Goal: Information Seeking & Learning: Learn about a topic

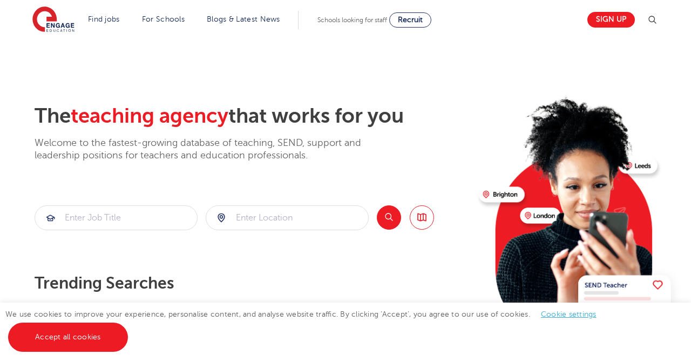
click at [576, 312] on link "Cookie settings" at bounding box center [569, 314] width 56 height 8
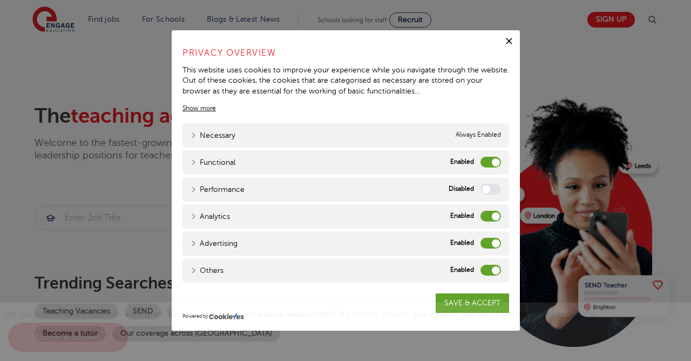
click at [496, 162] on label "Functional" at bounding box center [491, 162] width 21 height 11
click at [0, 0] on input "Functional" at bounding box center [0, 0] width 0 height 0
click at [492, 216] on label "Analytics" at bounding box center [491, 216] width 21 height 11
click at [0, 0] on input "Analytics" at bounding box center [0, 0] width 0 height 0
click at [495, 240] on label "Advertising" at bounding box center [491, 243] width 21 height 11
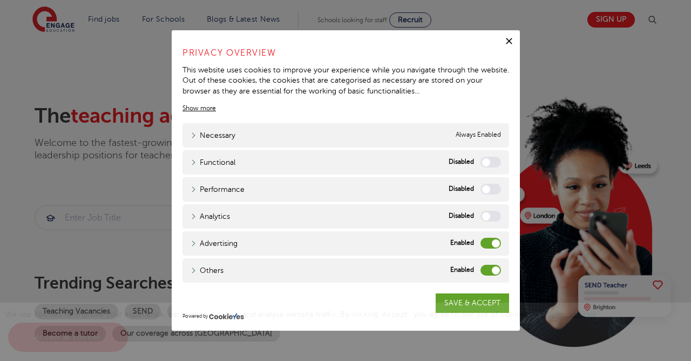
click at [0, 0] on input "Advertising" at bounding box center [0, 0] width 0 height 0
click at [496, 268] on label "Others" at bounding box center [491, 270] width 21 height 11
click at [0, 0] on input "Others" at bounding box center [0, 0] width 0 height 0
click at [491, 302] on div "We use cookies to improve your experience, personalise content, and analyse web…" at bounding box center [345, 331] width 691 height 58
click at [466, 302] on div "We use cookies to improve your experience, personalise content, and analyse web…" at bounding box center [345, 331] width 691 height 58
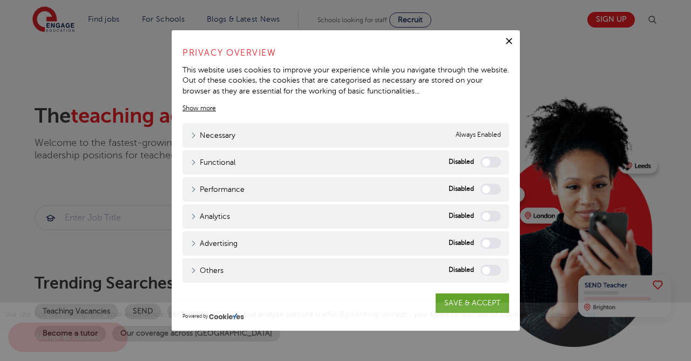
click at [476, 302] on div "We use cookies to improve your experience, personalise content, and analyse web…" at bounding box center [345, 331] width 691 height 58
click at [461, 305] on div "We use cookies to improve your experience, personalise content, and analyse web…" at bounding box center [345, 331] width 691 height 58
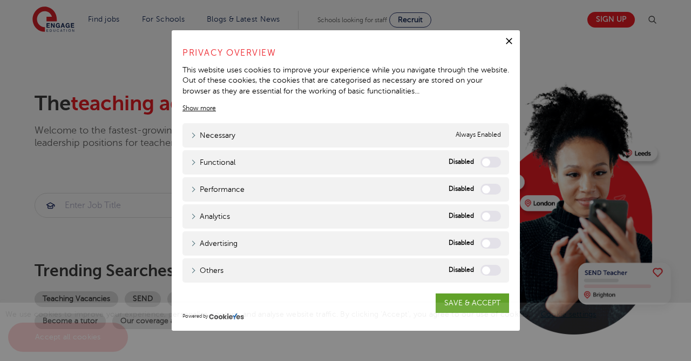
scroll to position [31, 0]
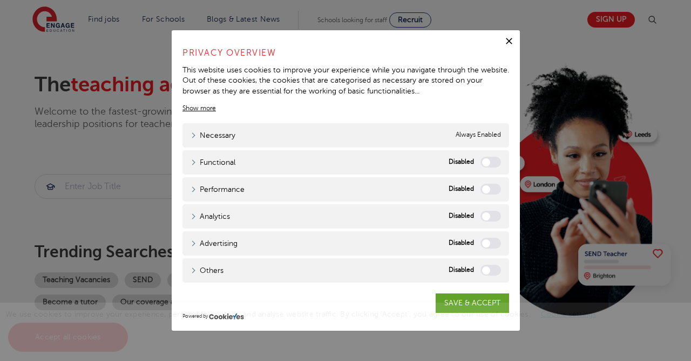
click at [469, 313] on link "SAVE & ACCEPT" at bounding box center [472, 302] width 73 height 19
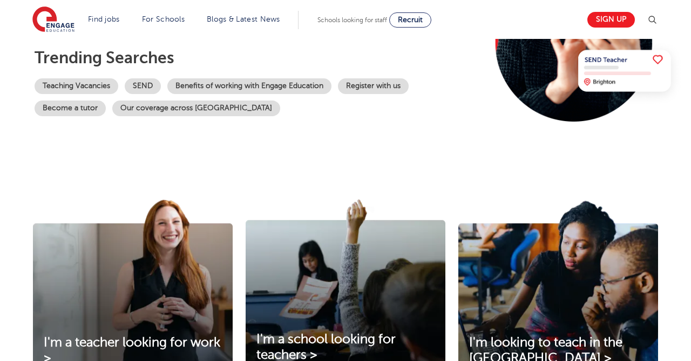
scroll to position [227, 0]
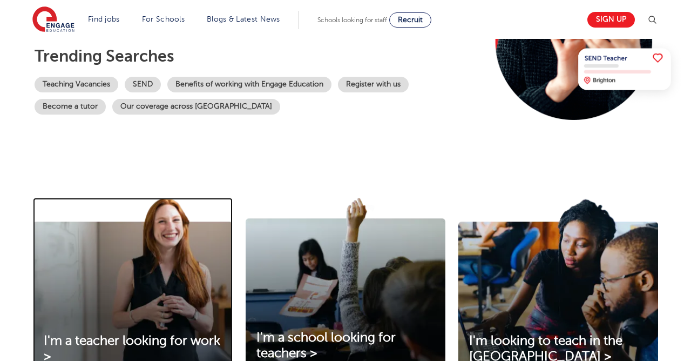
click at [104, 321] on img at bounding box center [133, 288] width 200 height 180
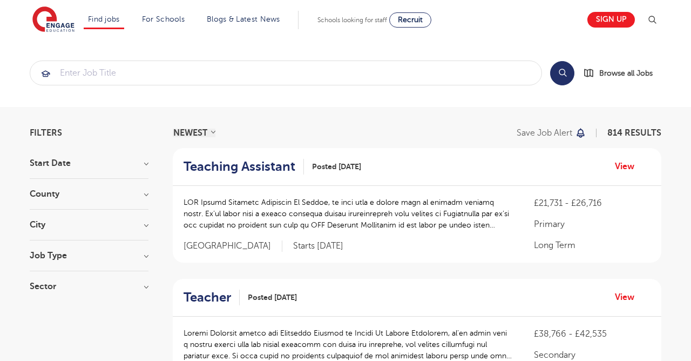
click at [138, 227] on h3 "City" at bounding box center [89, 224] width 119 height 9
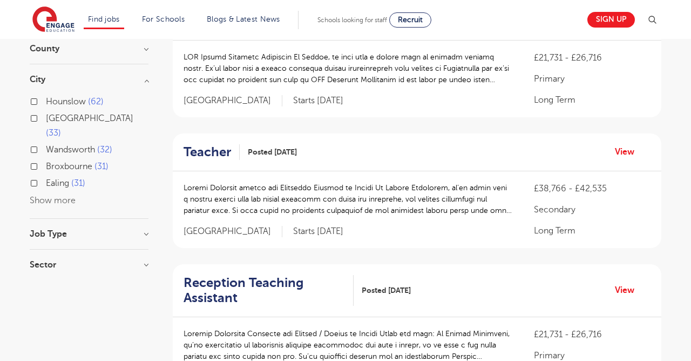
scroll to position [146, 0]
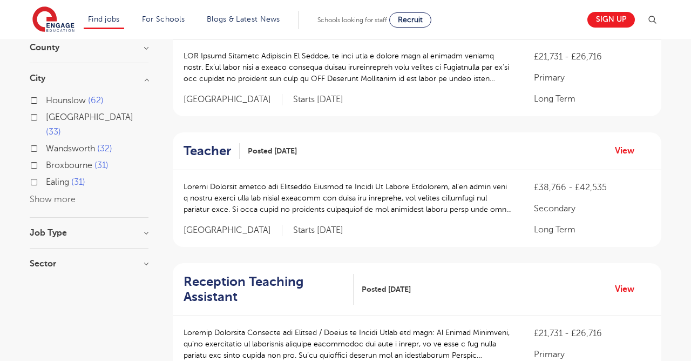
click at [147, 228] on h3 "Job Type" at bounding box center [89, 232] width 119 height 9
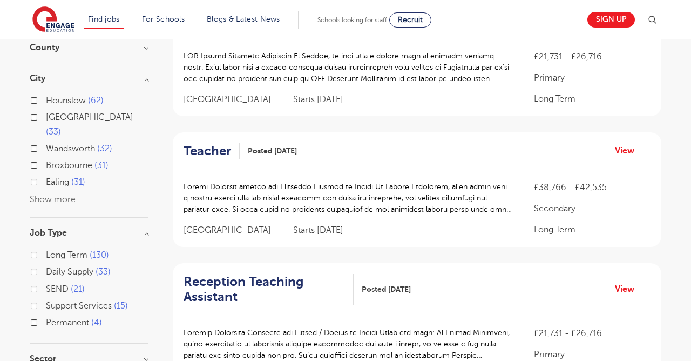
click at [46, 265] on label "Daily Supply 33" at bounding box center [78, 272] width 65 height 14
click at [46, 267] on input "Daily Supply 33" at bounding box center [49, 270] width 7 height 7
checkbox input "true"
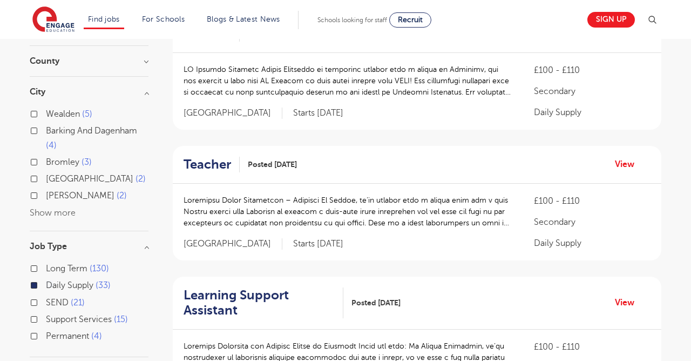
scroll to position [124, 0]
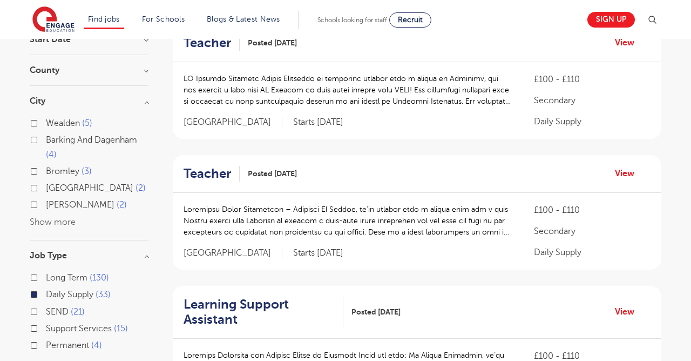
click at [59, 220] on button "Show more" at bounding box center [53, 222] width 46 height 10
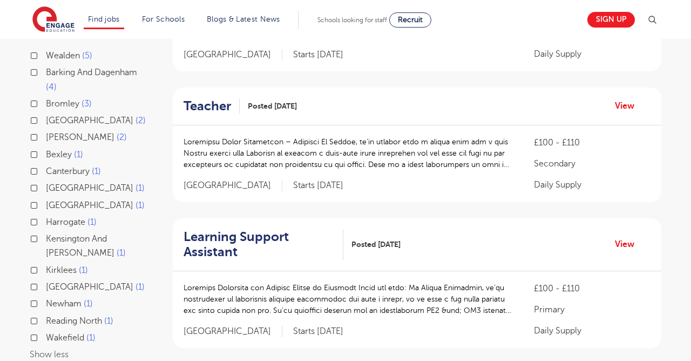
scroll to position [193, 0]
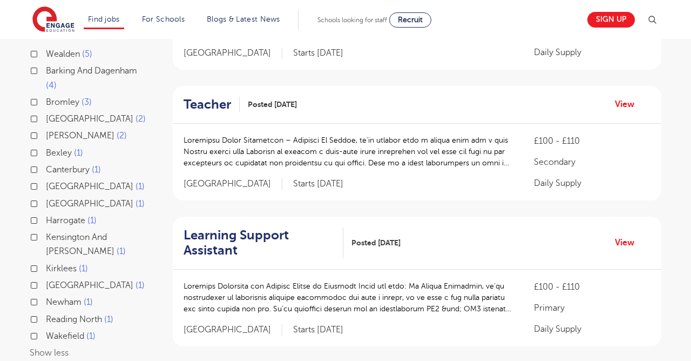
click at [46, 301] on label "Newham 1" at bounding box center [69, 302] width 47 height 14
click at [46, 301] on input "Newham 1" at bounding box center [49, 300] width 7 height 7
checkbox input "true"
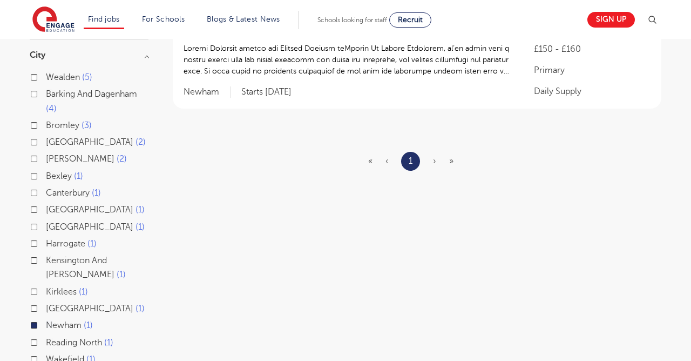
scroll to position [173, 0]
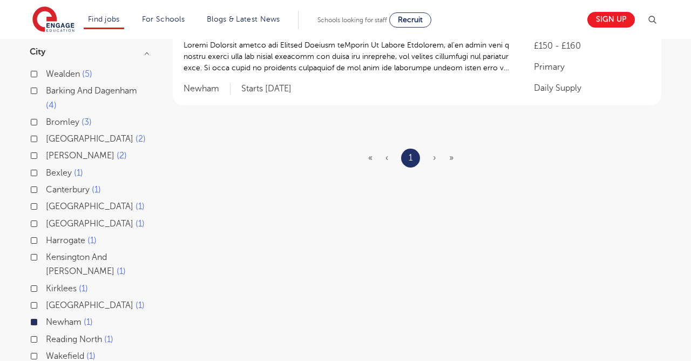
click at [46, 322] on label "Newham 1" at bounding box center [69, 322] width 47 height 14
click at [46, 322] on input "Newham 1" at bounding box center [49, 320] width 7 height 7
